Goal: Task Accomplishment & Management: Manage account settings

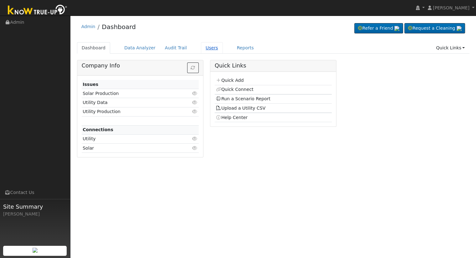
click at [205, 48] on link "Users" at bounding box center [212, 48] width 22 height 12
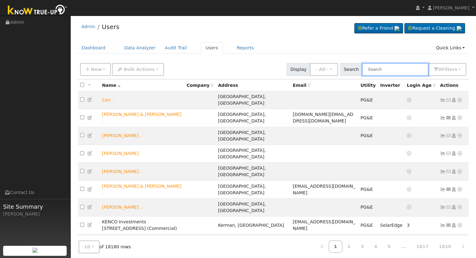
click at [407, 72] on input "text" at bounding box center [395, 69] width 66 height 13
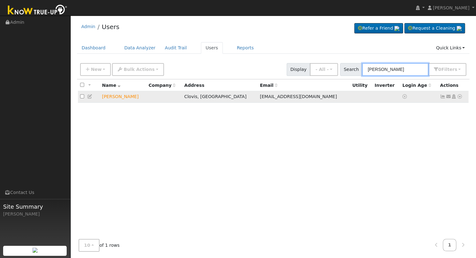
type input "[PERSON_NAME]"
click at [441, 96] on icon at bounding box center [443, 96] width 6 height 4
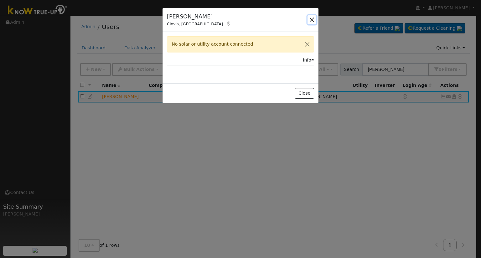
click at [311, 18] on button "button" at bounding box center [311, 19] width 9 height 9
